Goal: Transaction & Acquisition: Purchase product/service

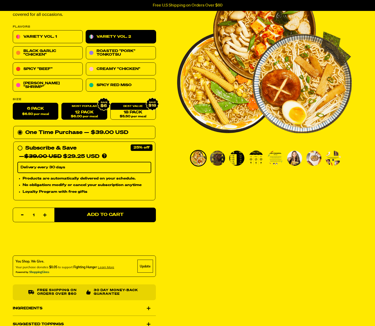
click at [84, 106] on div "12 Pack $6.00 per meal" at bounding box center [84, 111] width 46 height 17
click at [83, 111] on link "12 Pack $6.00 per meal" at bounding box center [84, 111] width 46 height 17
radio input "false"
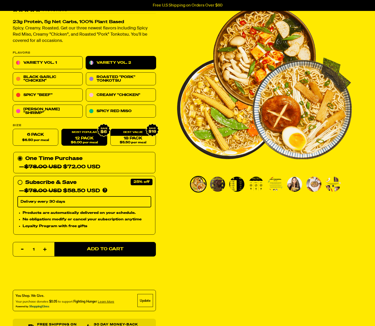
scroll to position [103, 0]
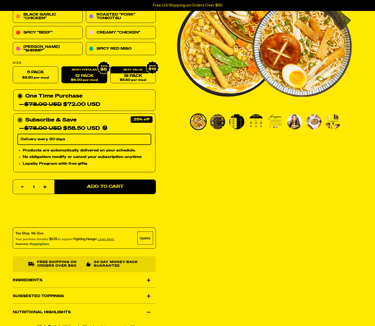
click at [18, 119] on icon at bounding box center [19, 120] width 5 height 5
click at [18, 116] on input "Subscribe & Save 25% — $78.00 USD $58.50 USD You'll receive your selected flavo…" at bounding box center [18, 116] width 3 height 0
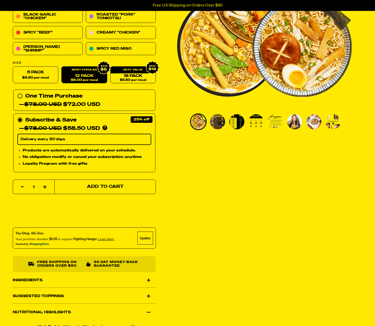
click at [100, 191] on button "Add to Cart" at bounding box center [104, 187] width 101 height 15
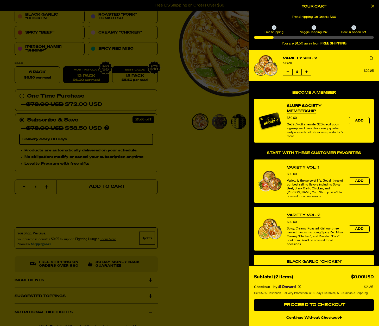
select select "Every 30 Days"
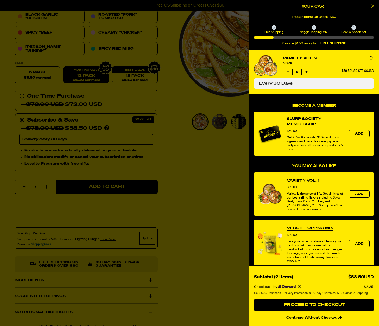
drag, startPoint x: 201, startPoint y: 179, endPoint x: 197, endPoint y: 178, distance: 4.4
click at [201, 179] on div at bounding box center [189, 163] width 379 height 326
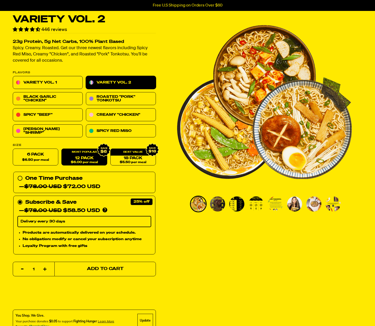
scroll to position [20, 0]
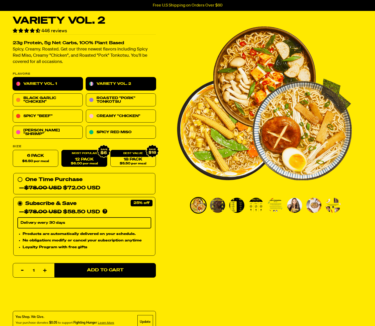
click at [62, 87] on link "Variety Vol. 1" at bounding box center [48, 84] width 70 height 13
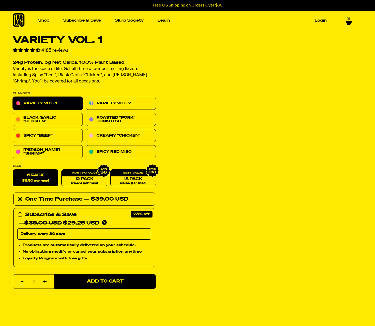
select select "Every 30 Days"
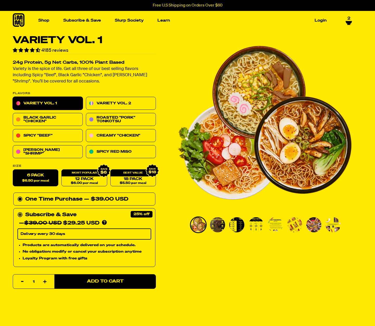
click at [21, 215] on circle at bounding box center [19, 214] width 3 height 3
click at [21, 211] on input "Subscribe & Save 25% — $39.00 USD $29.25 USD You'll receive your selected flavo…" at bounding box center [18, 211] width 3 height 0
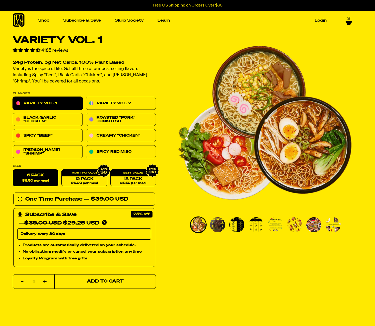
click at [94, 280] on span "Add to Cart" at bounding box center [105, 281] width 37 height 4
select select "Every 30 Days"
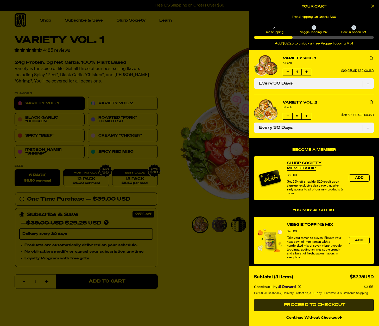
click at [326, 305] on span "Proceed to Checkout" at bounding box center [313, 305] width 63 height 4
